Goal: Task Accomplishment & Management: Manage account settings

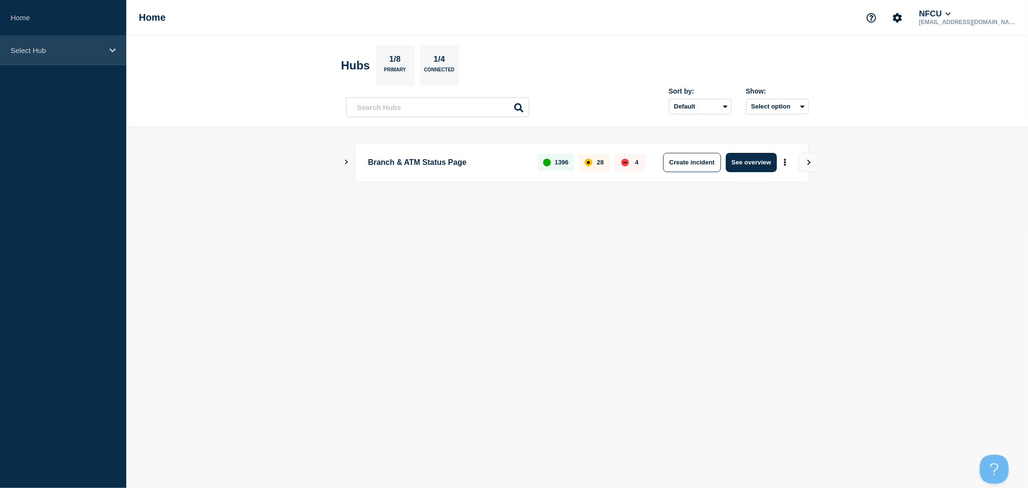
click at [94, 54] on p "Select Hub" at bounding box center [57, 50] width 93 height 8
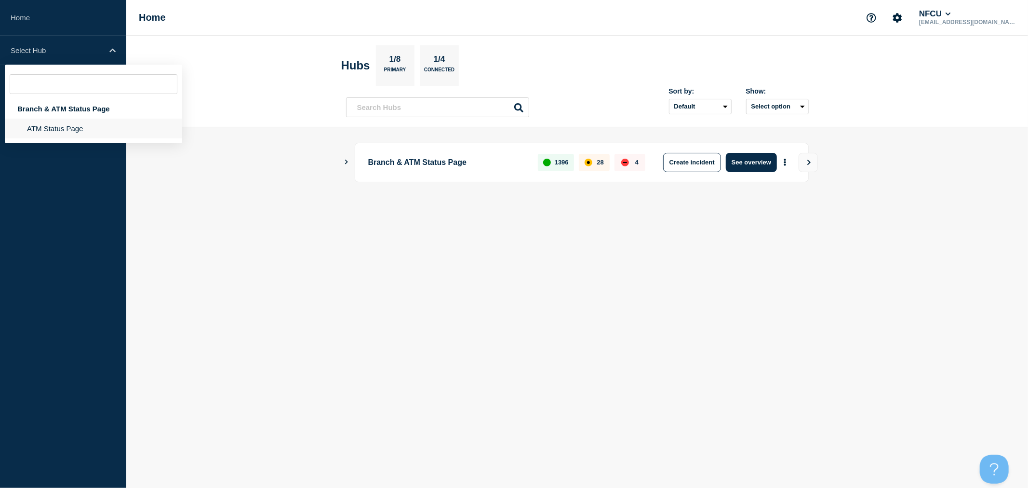
click at [88, 128] on li "ATM Status Page" at bounding box center [93, 129] width 177 height 20
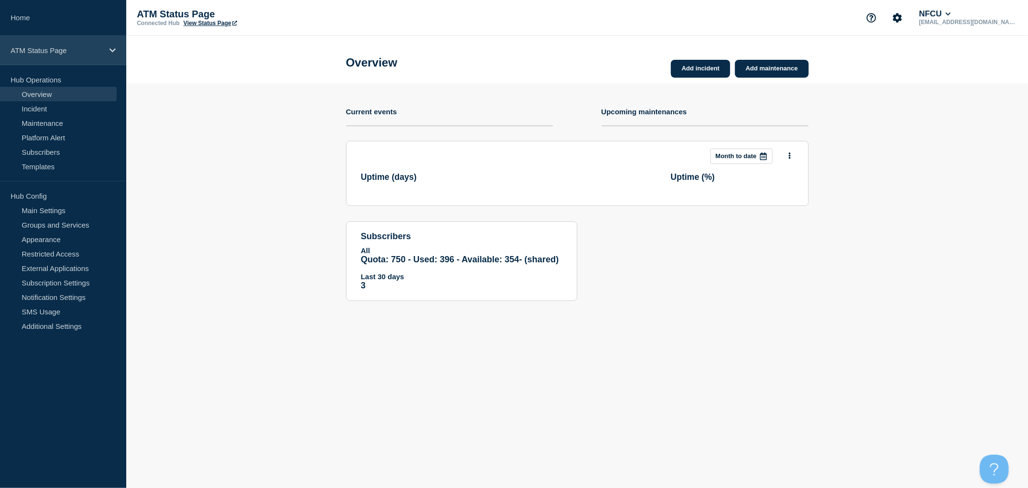
click at [102, 51] on p "ATM Status Page" at bounding box center [57, 50] width 93 height 8
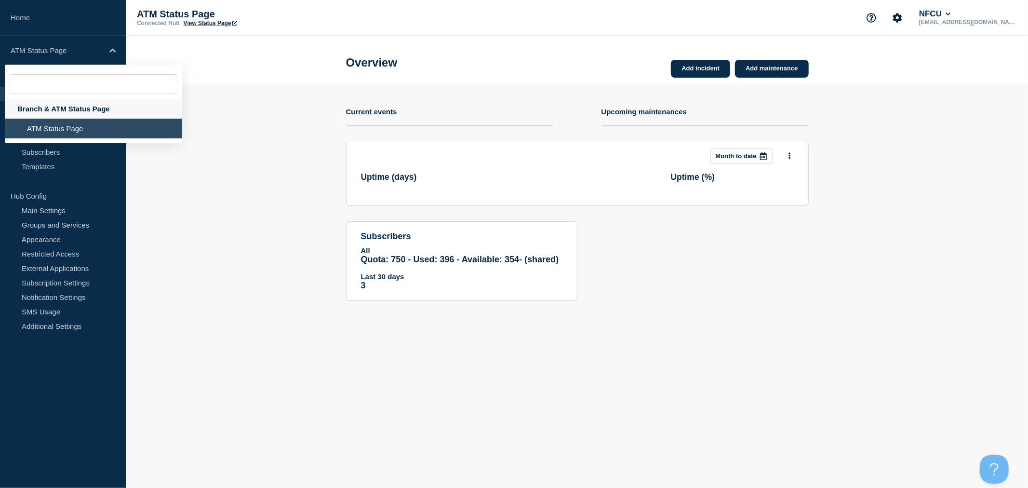
click at [79, 106] on div "Branch & ATM Status Page" at bounding box center [93, 109] width 177 height 20
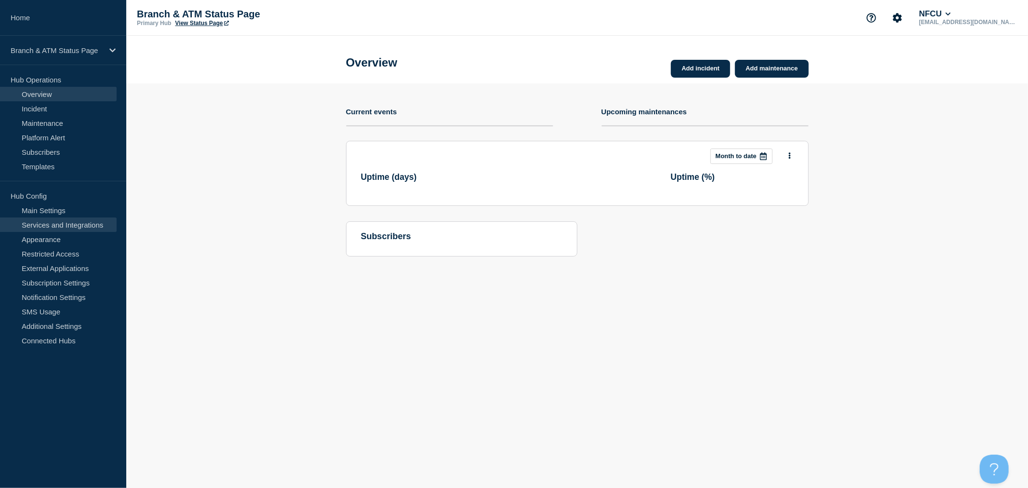
click at [95, 224] on link "Services and Integrations" at bounding box center [58, 224] width 117 height 14
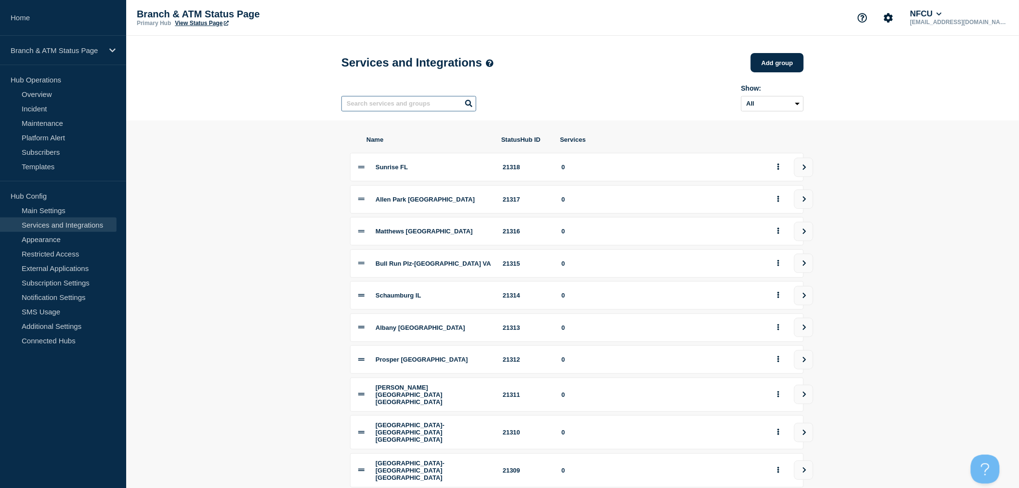
click at [410, 104] on input "text" at bounding box center [409, 103] width 135 height 15
type input "twentynine"
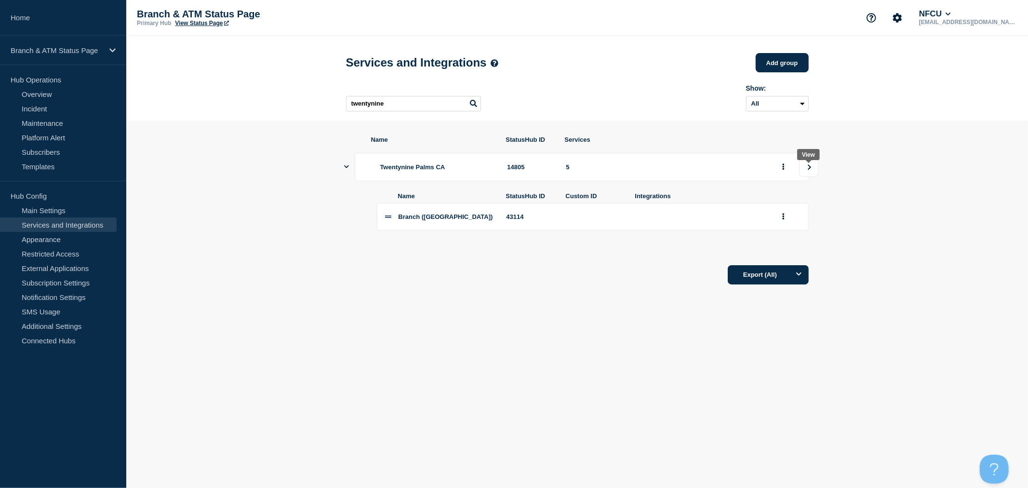
click at [806, 177] on button "view group" at bounding box center [808, 167] width 19 height 19
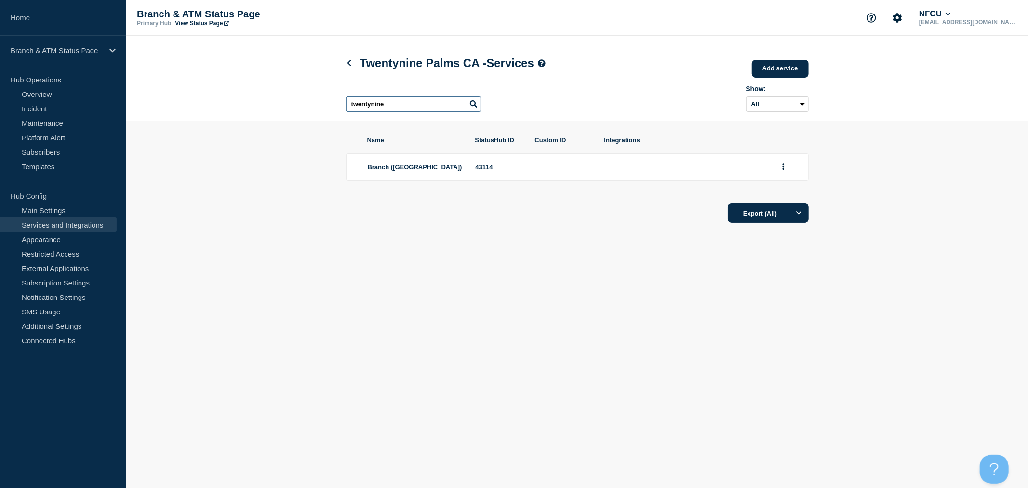
drag, startPoint x: 402, startPoint y: 108, endPoint x: 253, endPoint y: 82, distance: 150.7
click at [253, 82] on header "Twentynine Palms CA - Services Add service Here you can create & manage service…" at bounding box center [576, 78] width 901 height 85
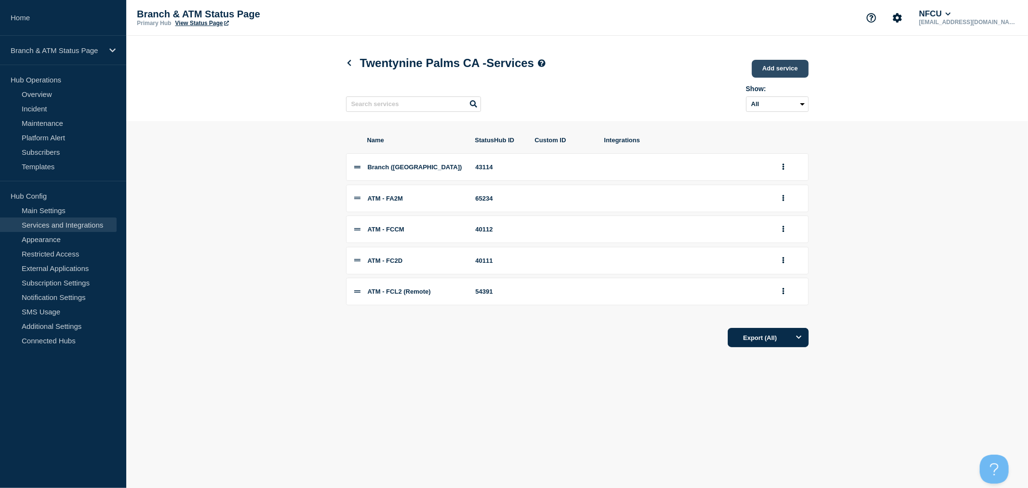
click at [792, 69] on link "Add service" at bounding box center [780, 69] width 57 height 18
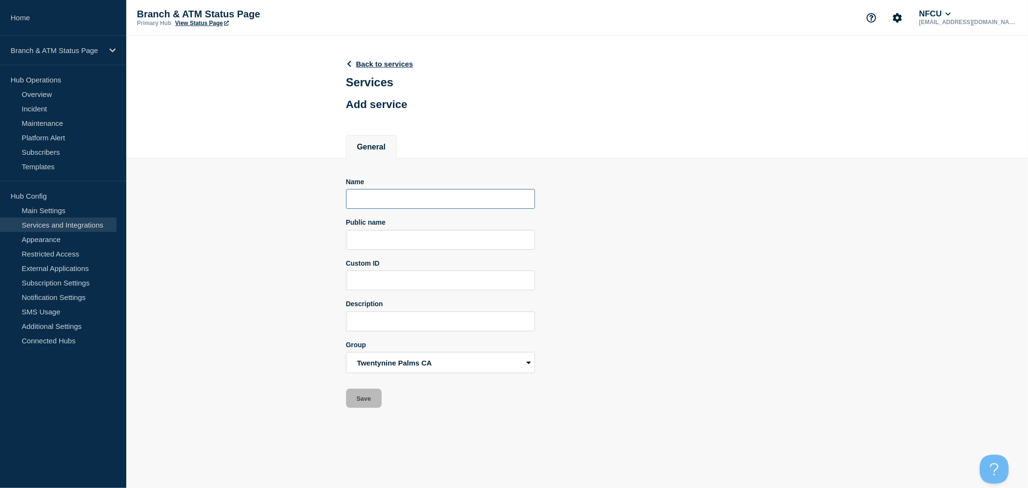
click at [393, 205] on input "Name" at bounding box center [440, 199] width 189 height 20
type input "ATM - FA9B (Remote)"
click at [353, 396] on button "Save" at bounding box center [364, 397] width 36 height 19
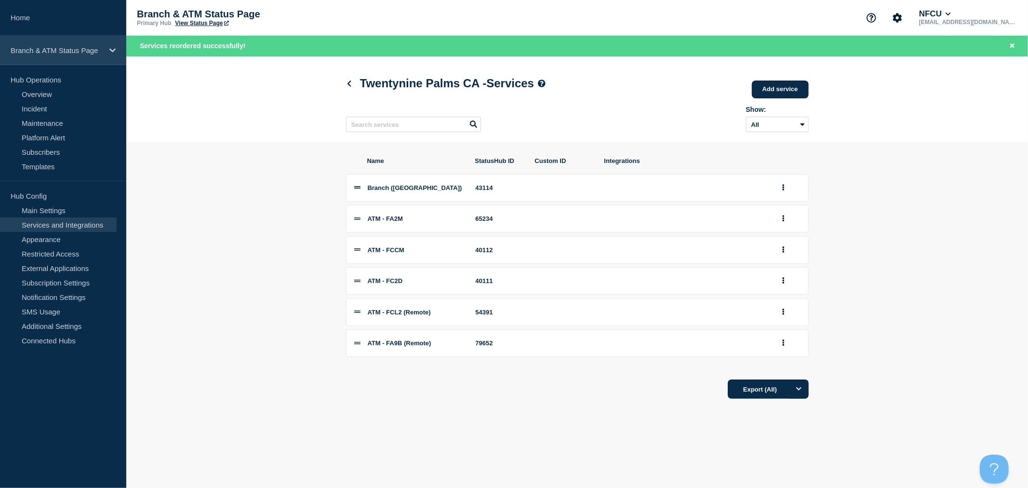
click at [87, 47] on p "Branch & ATM Status Page" at bounding box center [57, 50] width 93 height 8
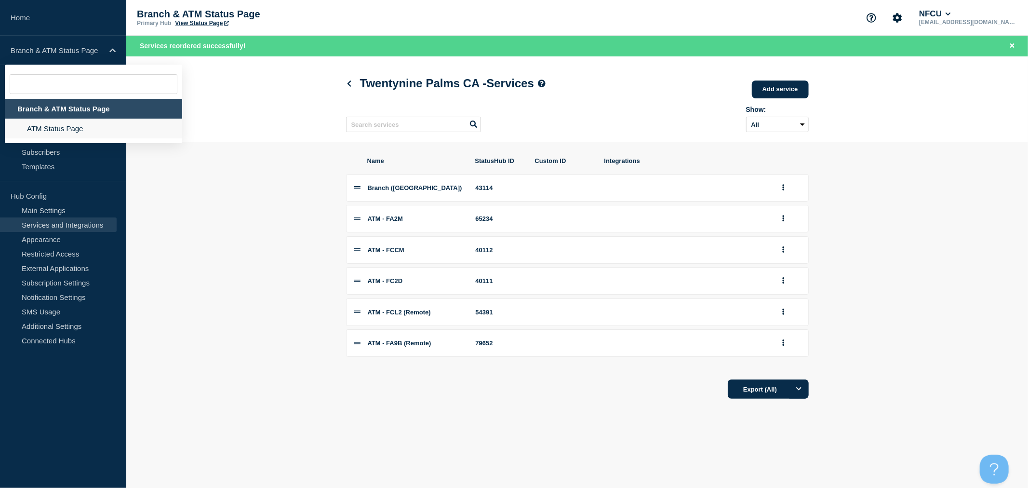
click at [73, 125] on li "ATM Status Page" at bounding box center [93, 129] width 177 height 20
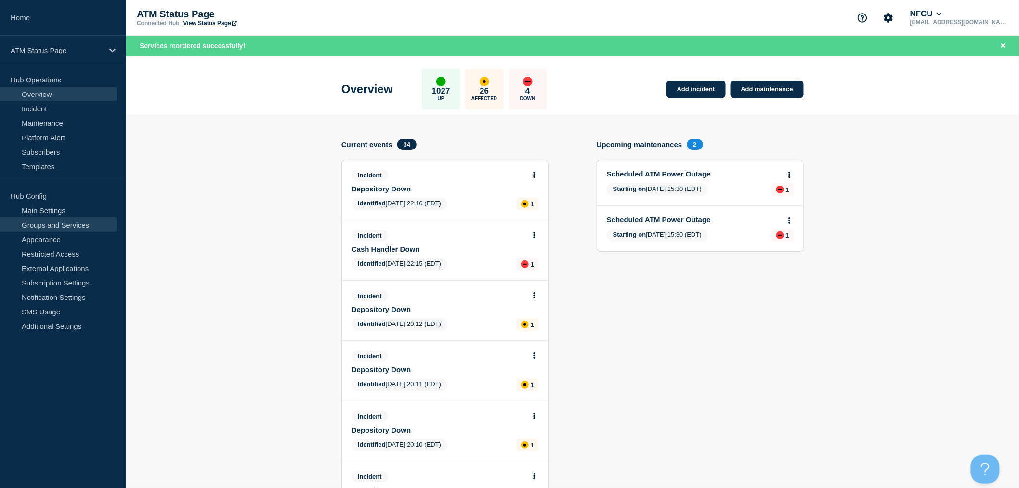
click at [87, 228] on link "Groups and Services" at bounding box center [58, 224] width 117 height 14
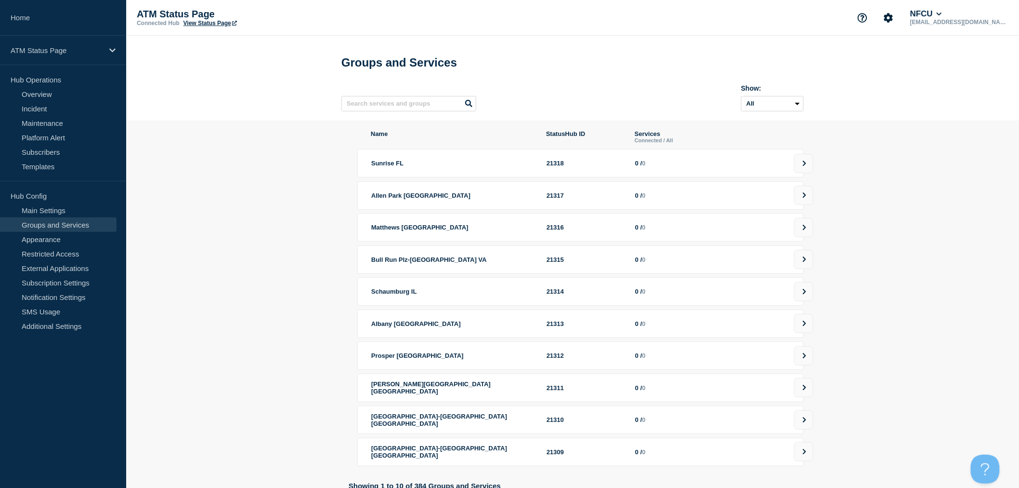
click at [415, 114] on div "Show: All Archived Non-archived" at bounding box center [573, 96] width 463 height 38
click at [411, 109] on input "text" at bounding box center [409, 103] width 135 height 15
type input "fa9b"
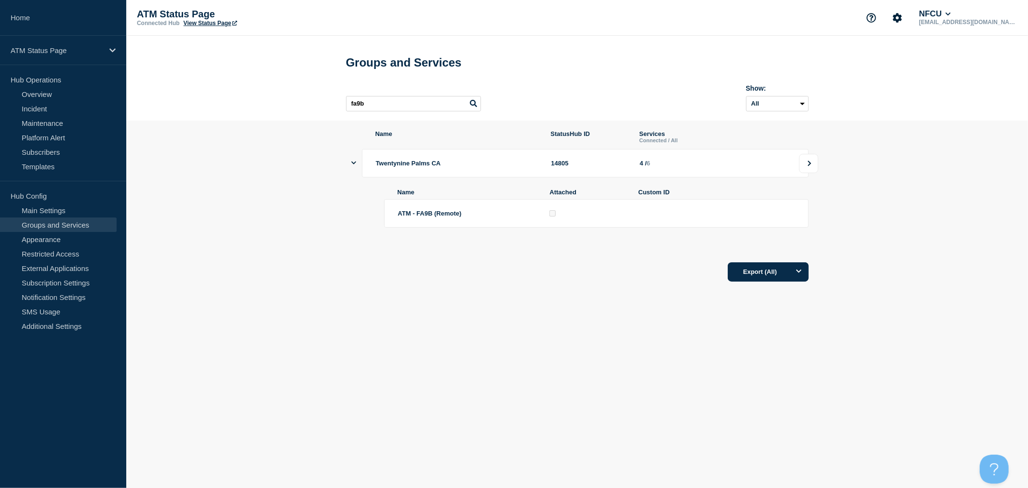
click at [810, 164] on button at bounding box center [808, 163] width 19 height 19
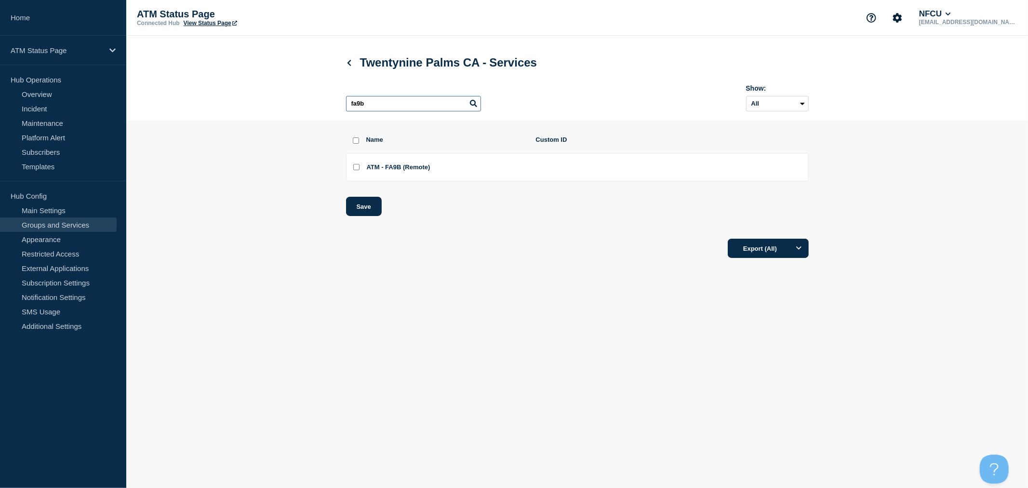
drag, startPoint x: 393, startPoint y: 105, endPoint x: 268, endPoint y: 92, distance: 126.0
click at [268, 92] on header "Twentynine Palms CA - Services fa9b Show: All Archived Non-archived" at bounding box center [576, 78] width 901 height 85
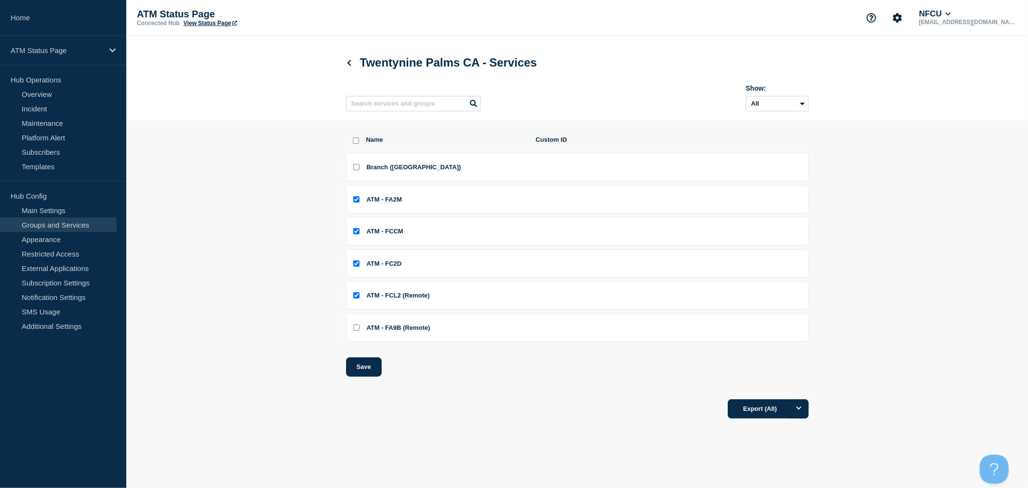
click at [354, 329] on input "ATM - FA9B (Remote) checkbox" at bounding box center [356, 327] width 6 height 6
checkbox input "true"
click at [371, 372] on button "Save" at bounding box center [364, 366] width 36 height 19
